Goal: Task Accomplishment & Management: Complete application form

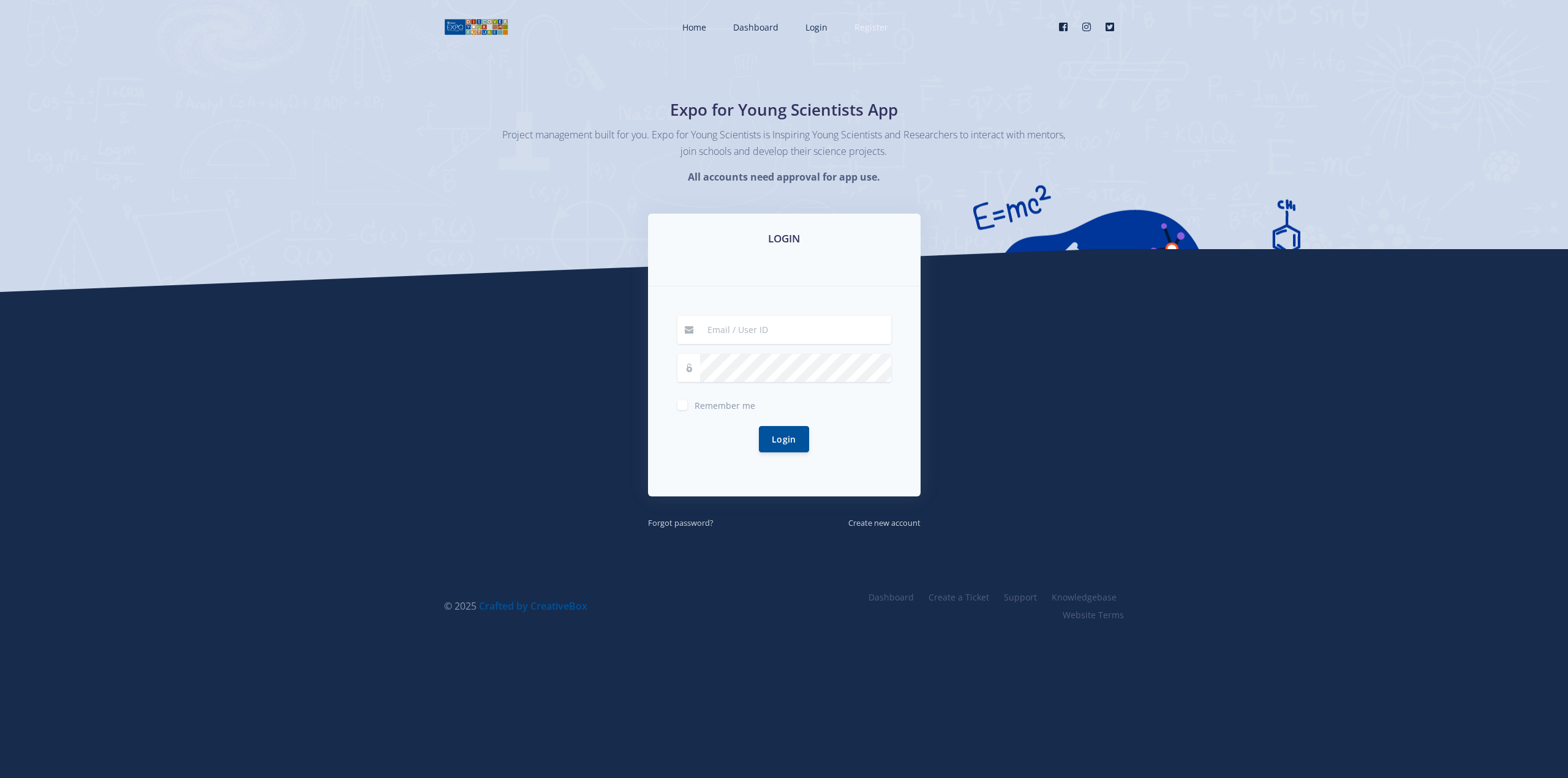
click at [881, 32] on span "Register" at bounding box center [871, 27] width 34 height 11
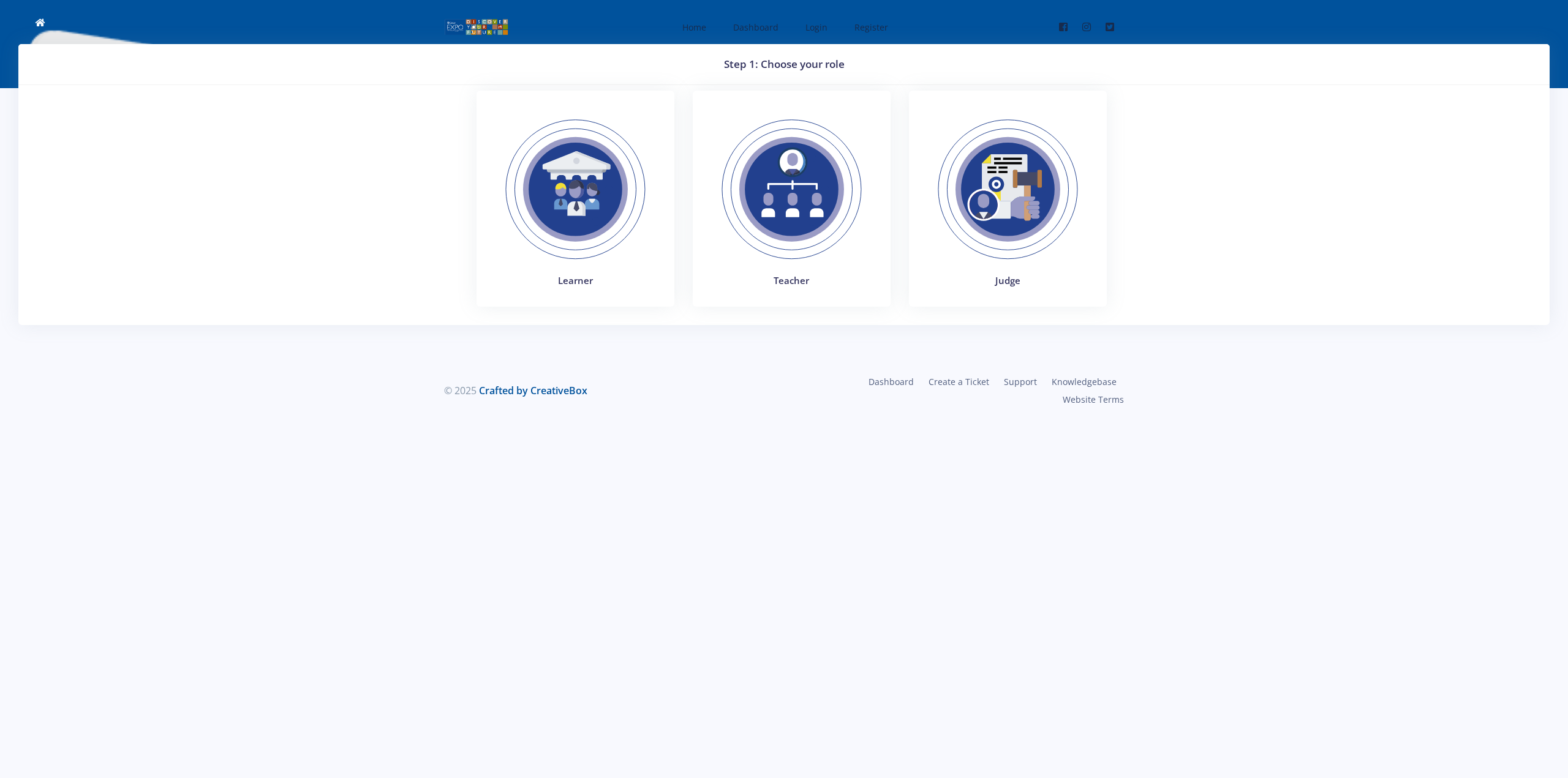
click at [806, 190] on img at bounding box center [791, 190] width 169 height 168
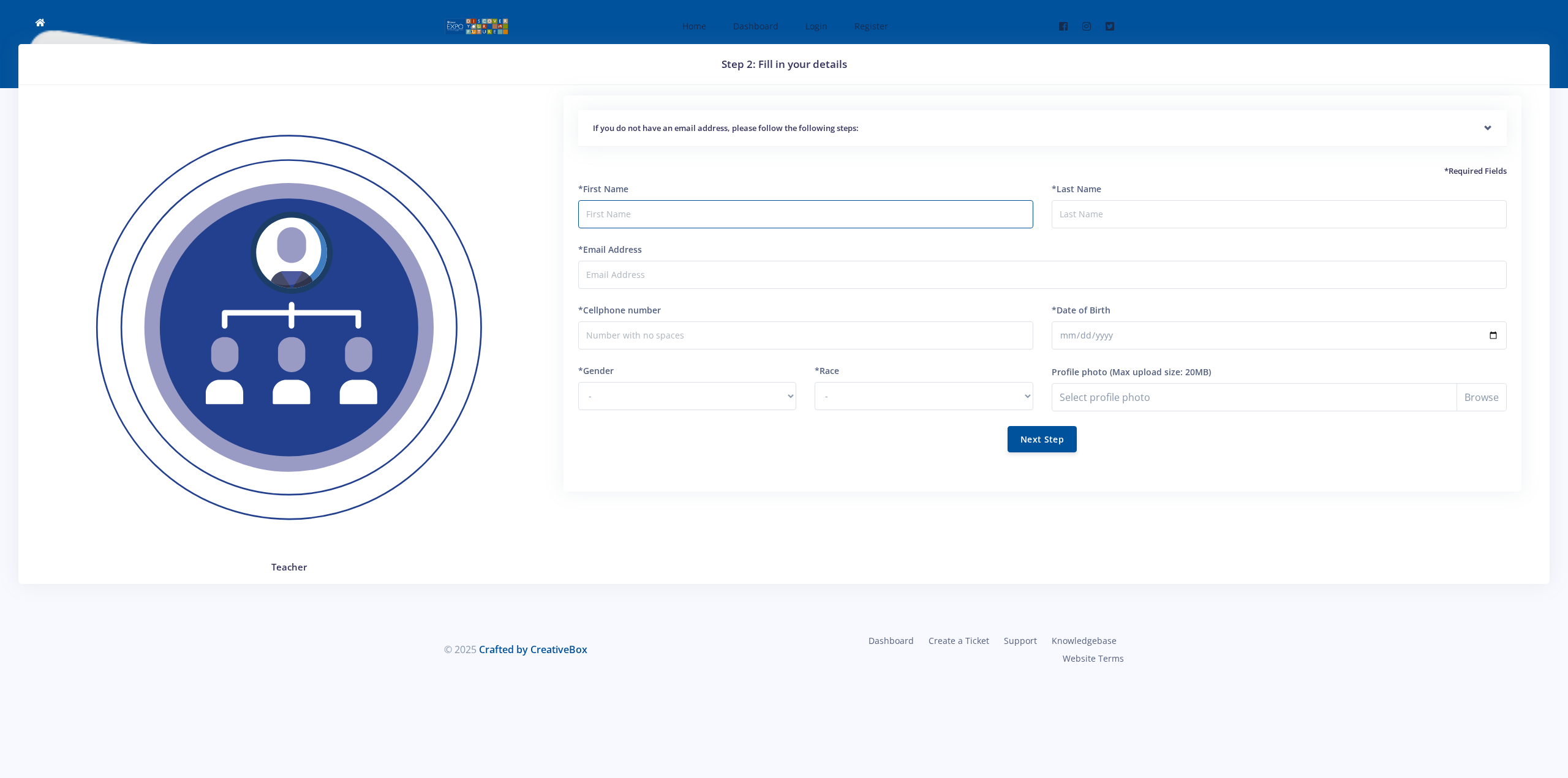
click at [633, 215] on input "text" at bounding box center [806, 214] width 455 height 28
type input "Mpumelelo"
type input "Gumede"
type input "[EMAIL_ADDRESS][DOMAIN_NAME]"
type input "0813248678"
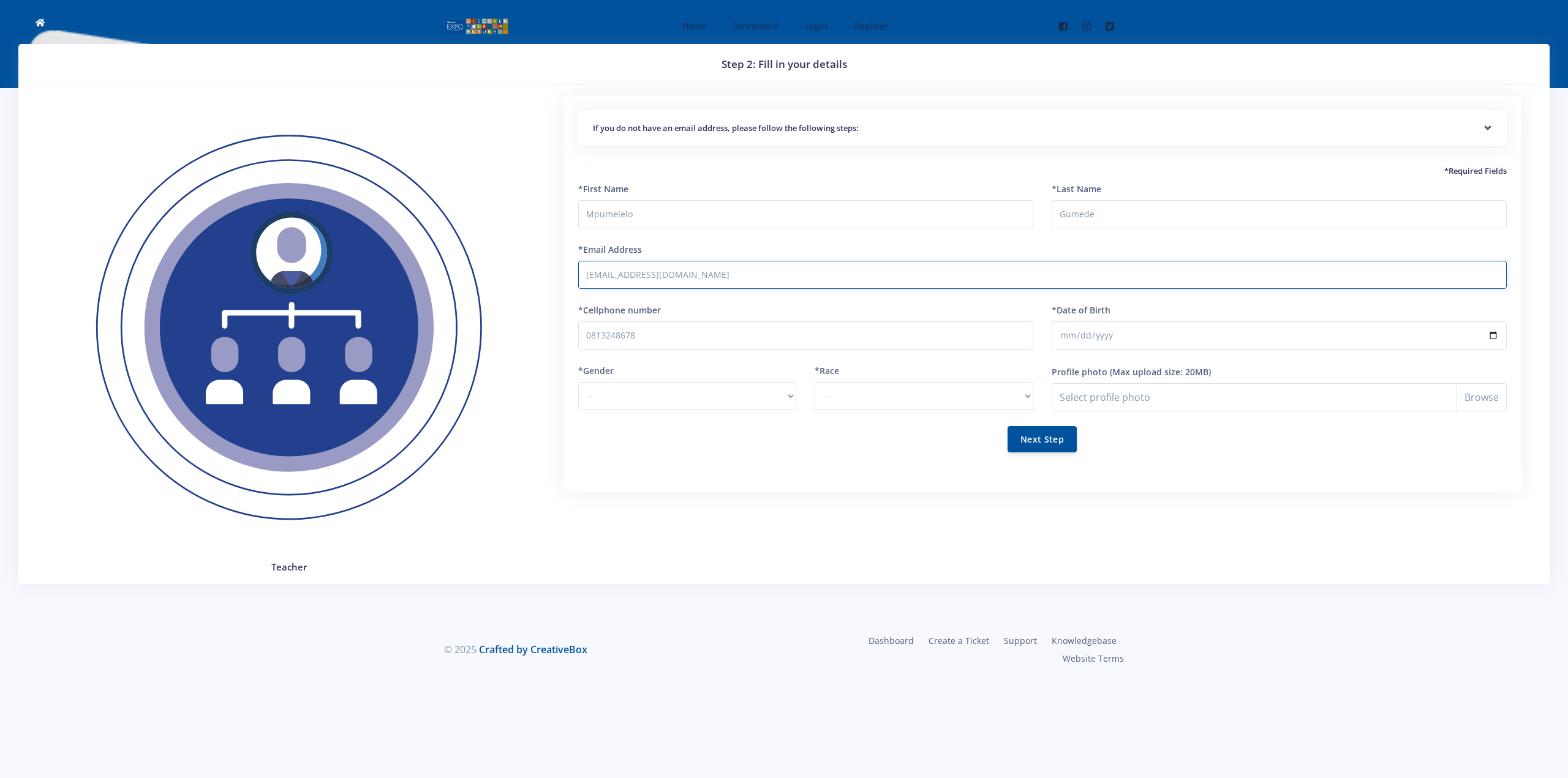
drag, startPoint x: 686, startPoint y: 273, endPoint x: 573, endPoint y: 273, distance: 113.0
click at [573, 273] on div "If you do not have an email address, please follow the following steps: Start b…" at bounding box center [1043, 293] width 957 height 396
type input "[EMAIL_ADDRESS][DOMAIN_NAME]"
click at [1146, 339] on input "*Date of Birth" at bounding box center [1279, 335] width 455 height 28
type input "[DATE]"
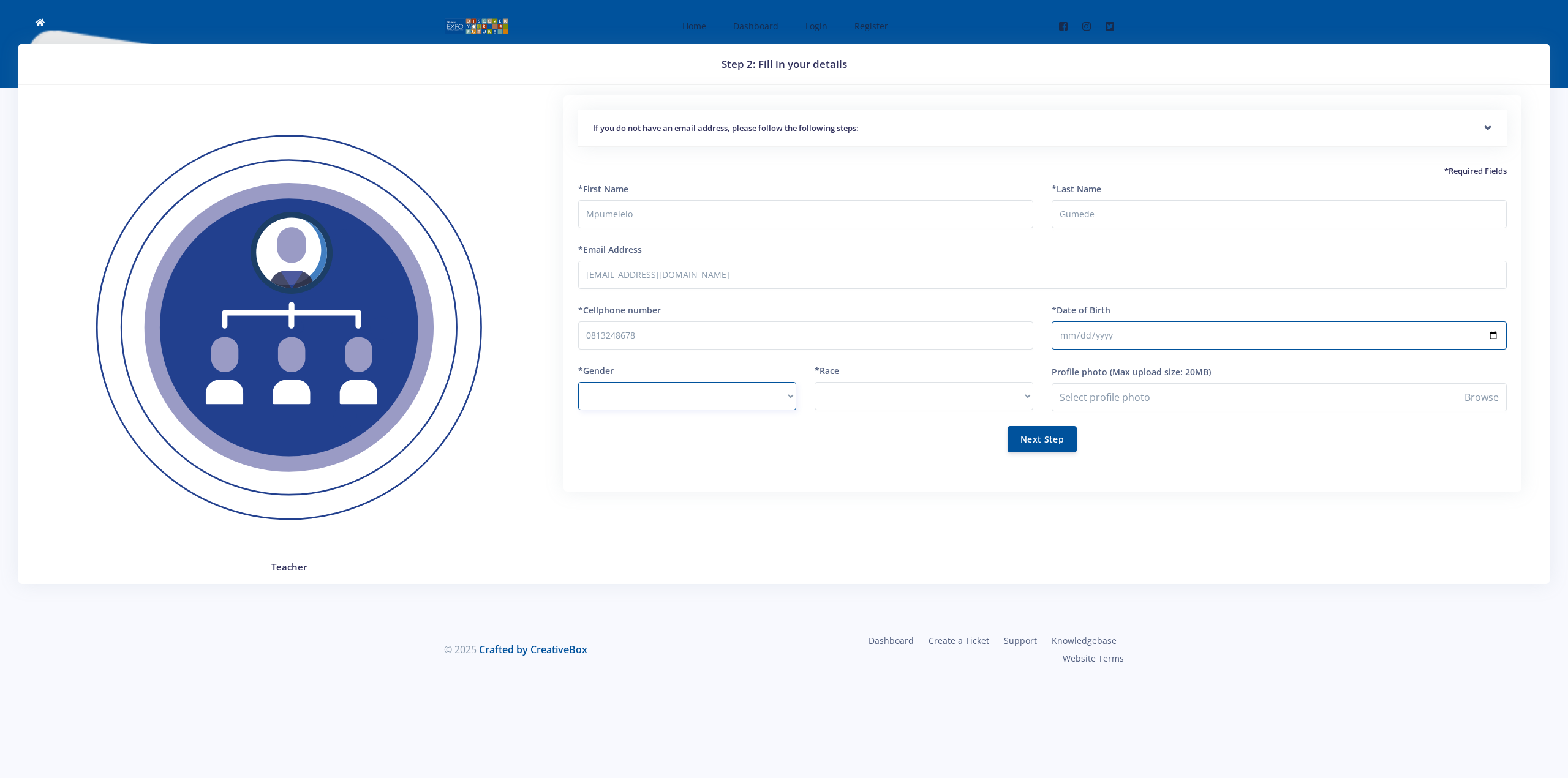
click at [690, 399] on select "- [DEMOGRAPHIC_DATA] [DEMOGRAPHIC_DATA]" at bounding box center [687, 396] width 218 height 28
select select "M"
click at [578, 382] on select "- [DEMOGRAPHIC_DATA] [DEMOGRAPHIC_DATA]" at bounding box center [687, 396] width 218 height 28
click at [865, 406] on select "- [DEMOGRAPHIC_DATA] Coloured Indian White Other" at bounding box center [923, 396] width 218 height 28
select select "[DEMOGRAPHIC_DATA]"
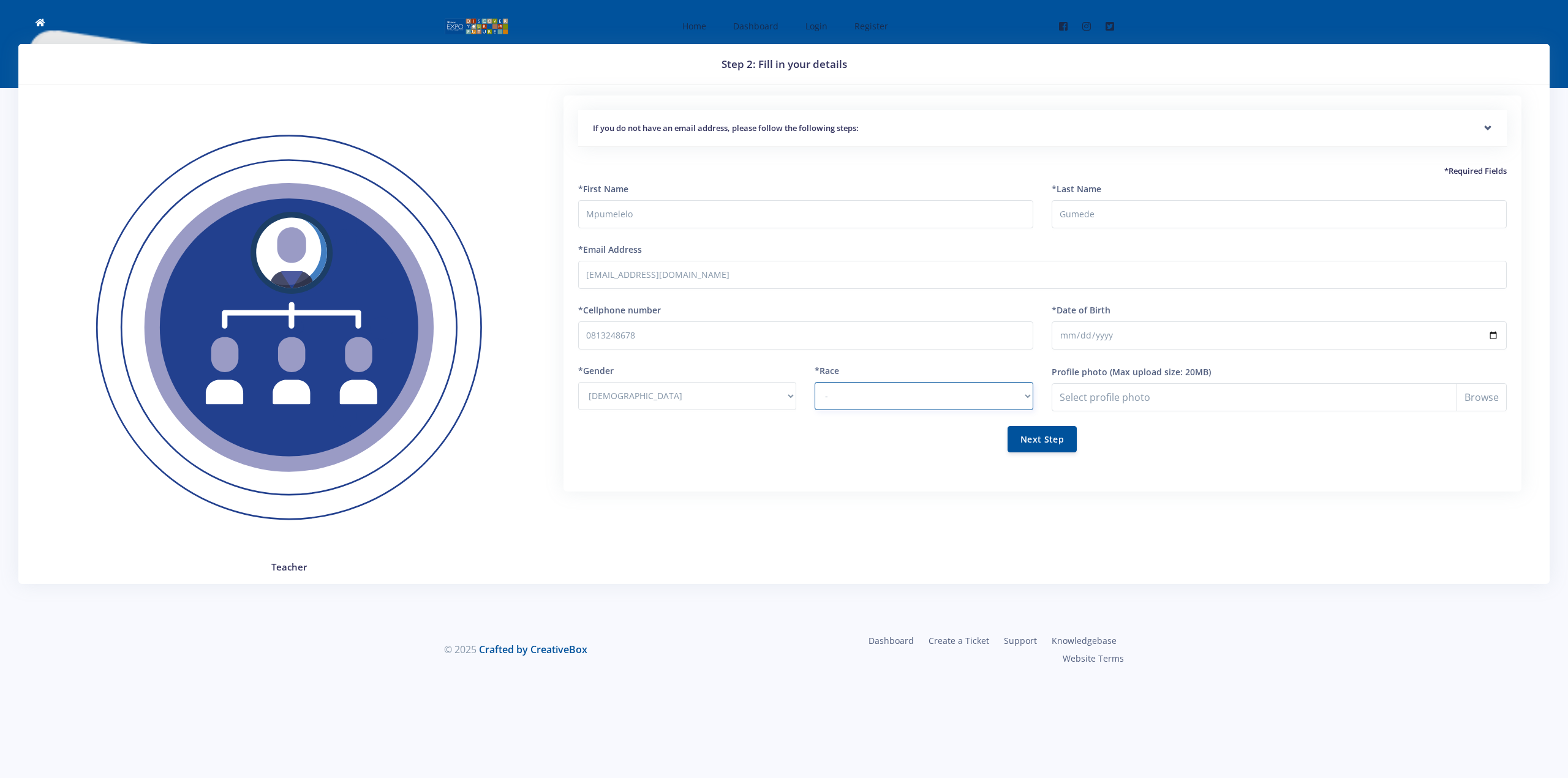
click at [814, 382] on select "- [DEMOGRAPHIC_DATA] Coloured Indian White Other" at bounding box center [923, 396] width 218 height 28
click at [1080, 398] on input "Profile photo" at bounding box center [1279, 397] width 455 height 28
click at [1060, 449] on button "Next Step" at bounding box center [1042, 439] width 69 height 26
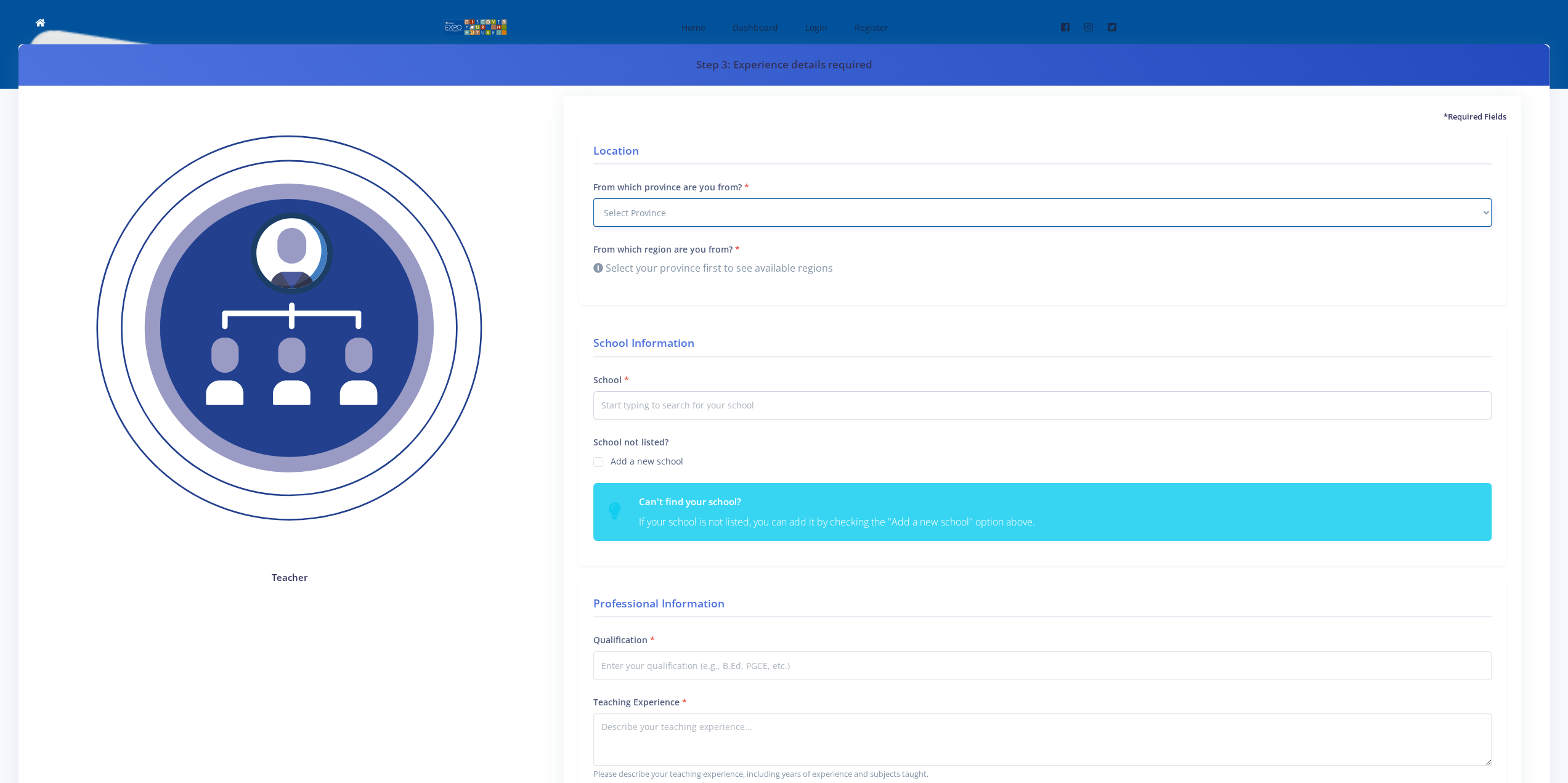
click at [628, 222] on select "Select Province Western Cape Eastern Cape Northern Cape North West Free State" at bounding box center [1043, 212] width 898 height 29
select select "6"
click at [593, 198] on select "Select Province Western Cape Eastern Cape Northern Cape North West Free State" at bounding box center [1043, 212] width 898 height 29
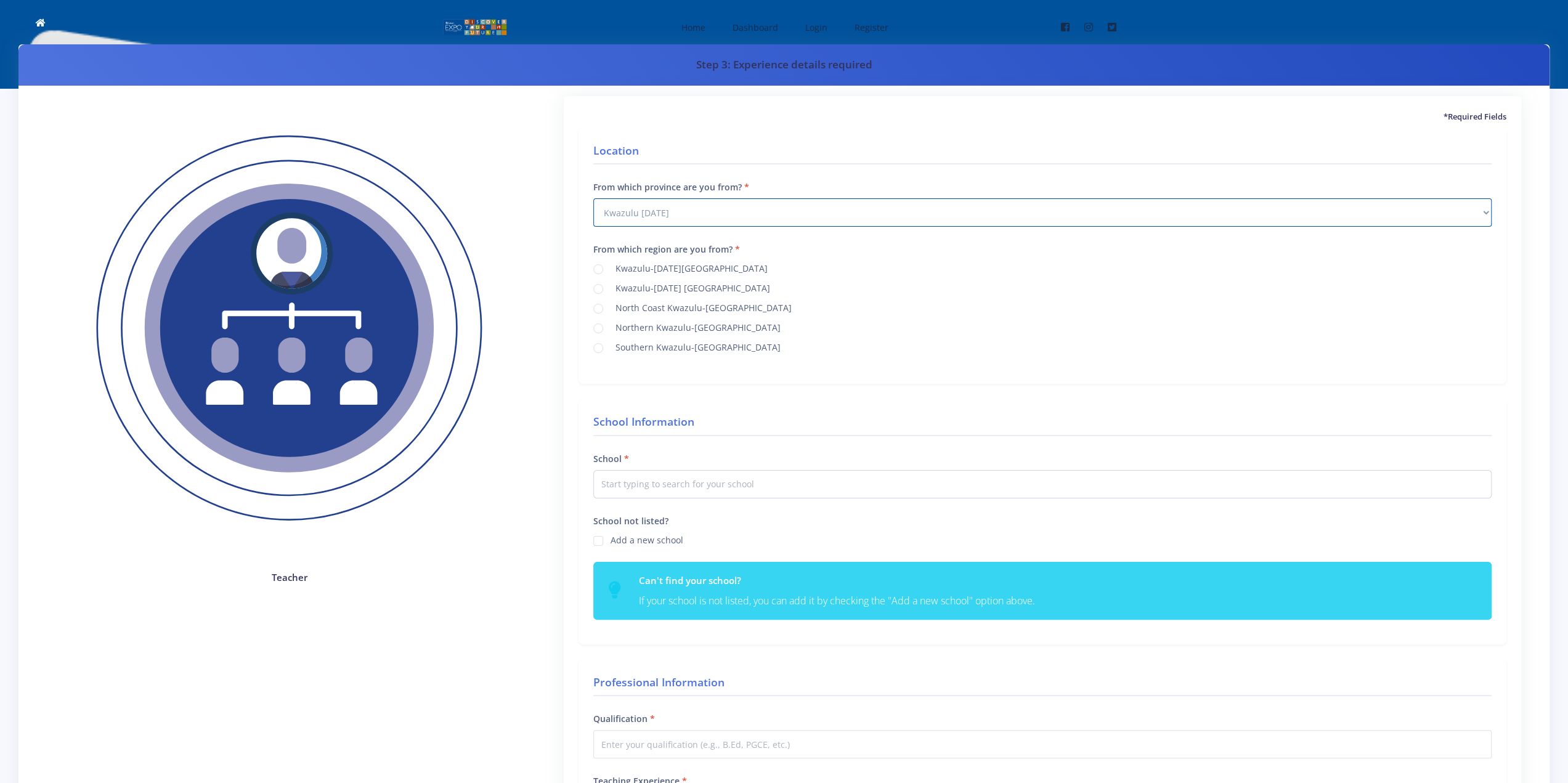
click at [610, 348] on label "Southern Kwazulu-Natal" at bounding box center [695, 345] width 170 height 10
click at [610, 348] on input "Southern Kwazulu-Natal" at bounding box center [614, 344] width 8 height 8
radio input "true"
click at [640, 481] on input "text" at bounding box center [1043, 484] width 898 height 29
click at [697, 29] on span "Home" at bounding box center [693, 27] width 24 height 12
